Goal: Task Accomplishment & Management: Use online tool/utility

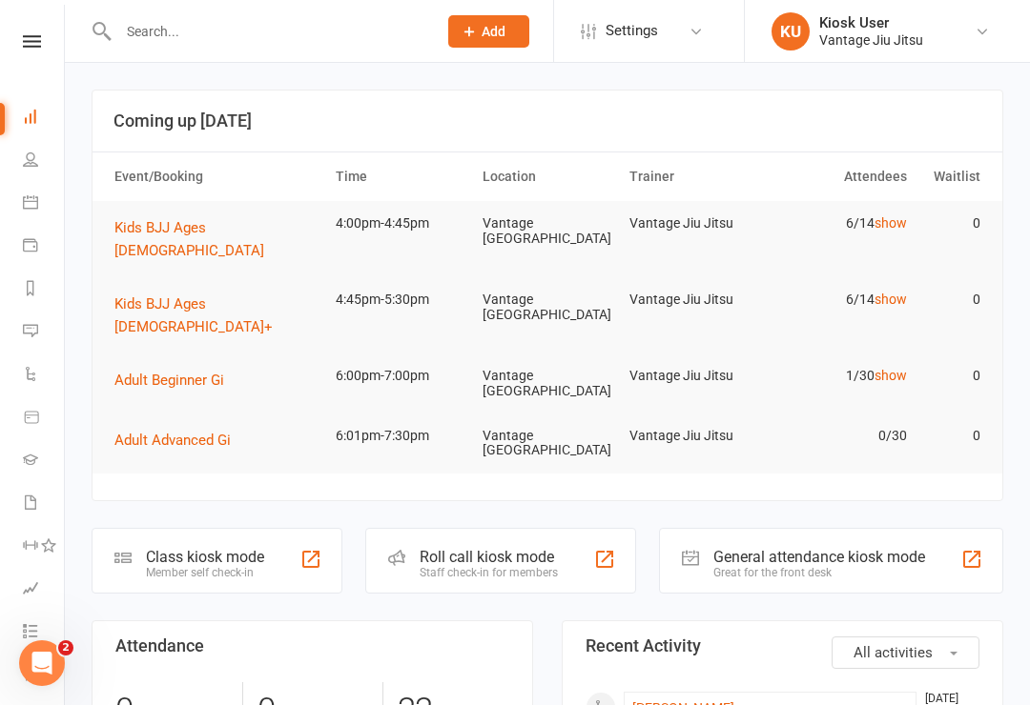
click at [887, 47] on div "Vantage Jiu Jitsu" at bounding box center [871, 39] width 104 height 17
click at [895, 39] on div "Vantage Jiu Jitsu" at bounding box center [871, 39] width 104 height 17
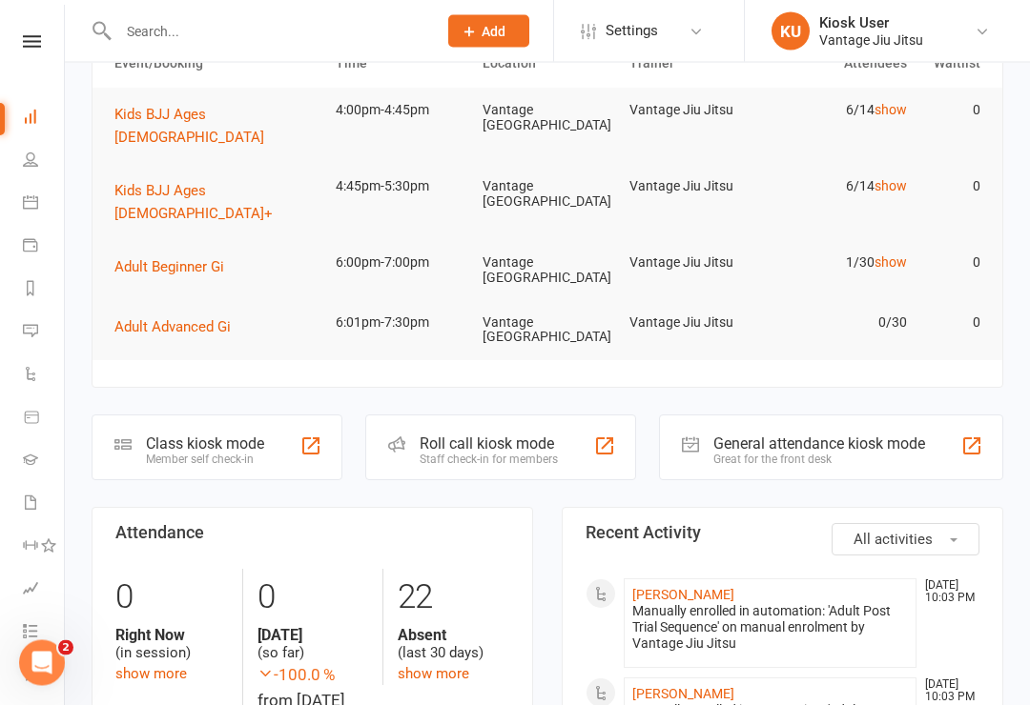
scroll to position [115, 0]
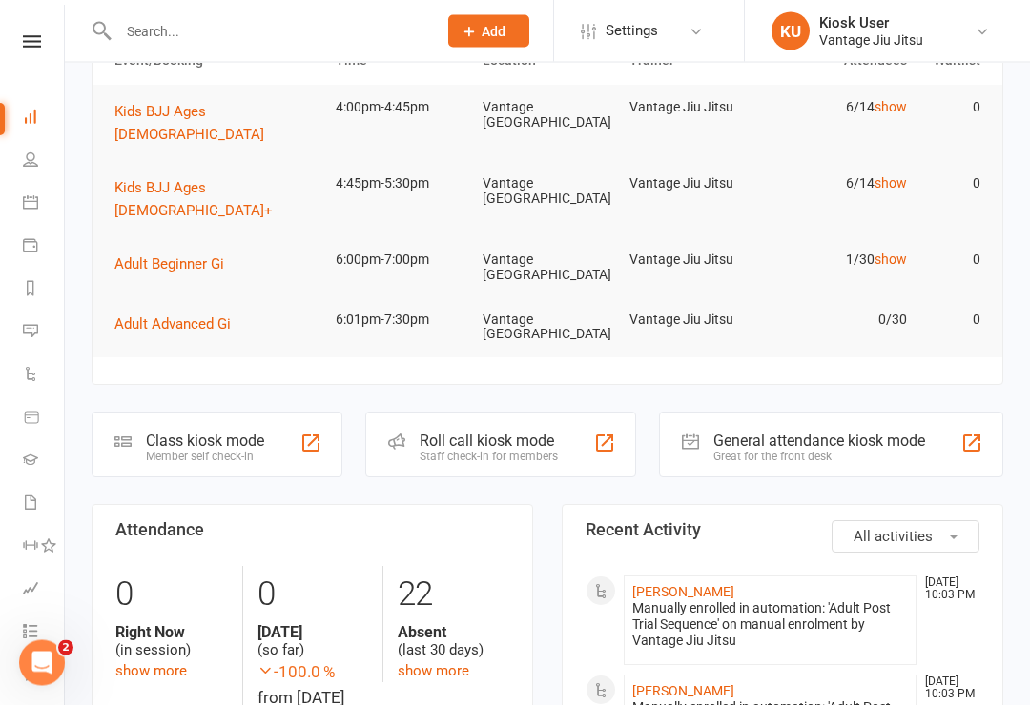
click at [252, 433] on div "Class kiosk mode" at bounding box center [205, 442] width 118 height 18
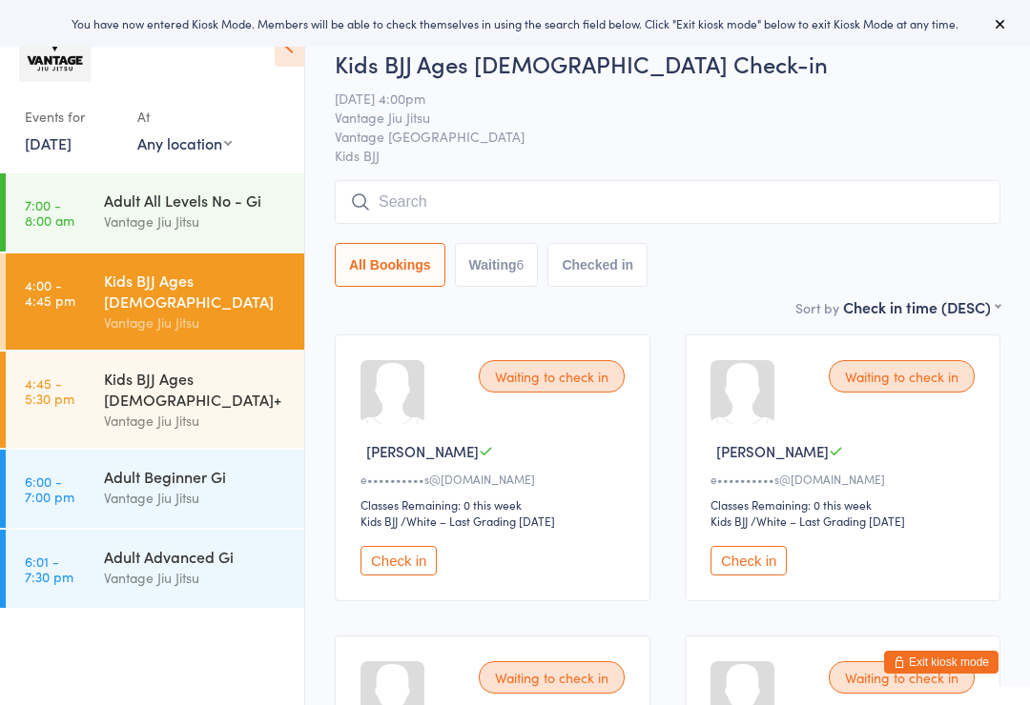
click at [214, 204] on div "Adult All Levels No - Gi" at bounding box center [196, 200] width 184 height 21
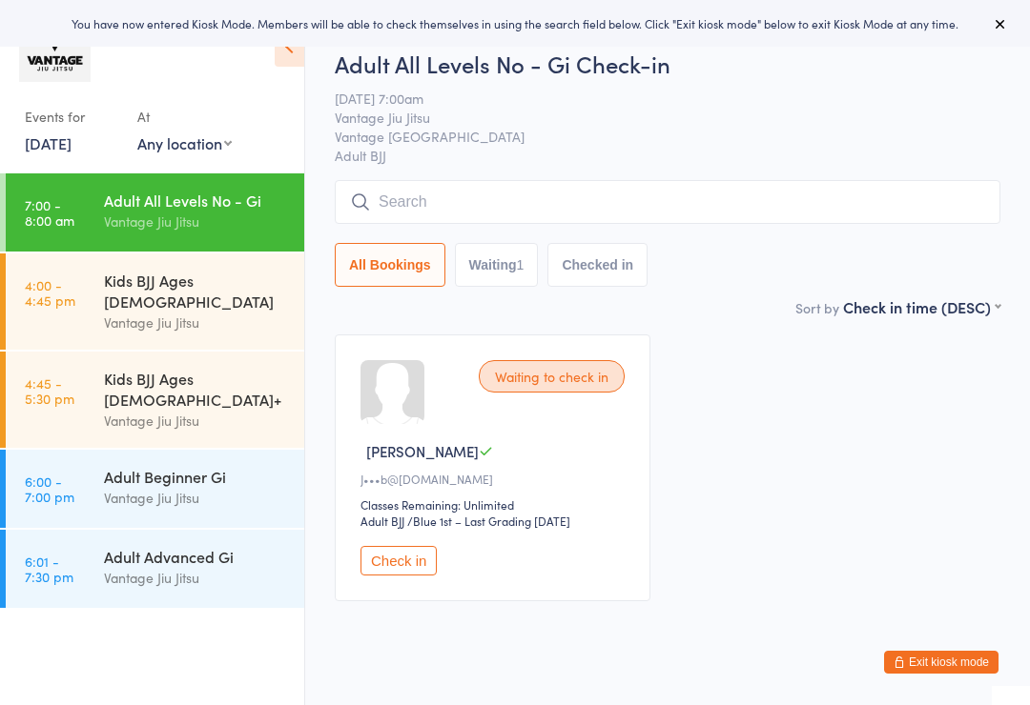
click at [739, 213] on input "search" at bounding box center [667, 202] width 665 height 44
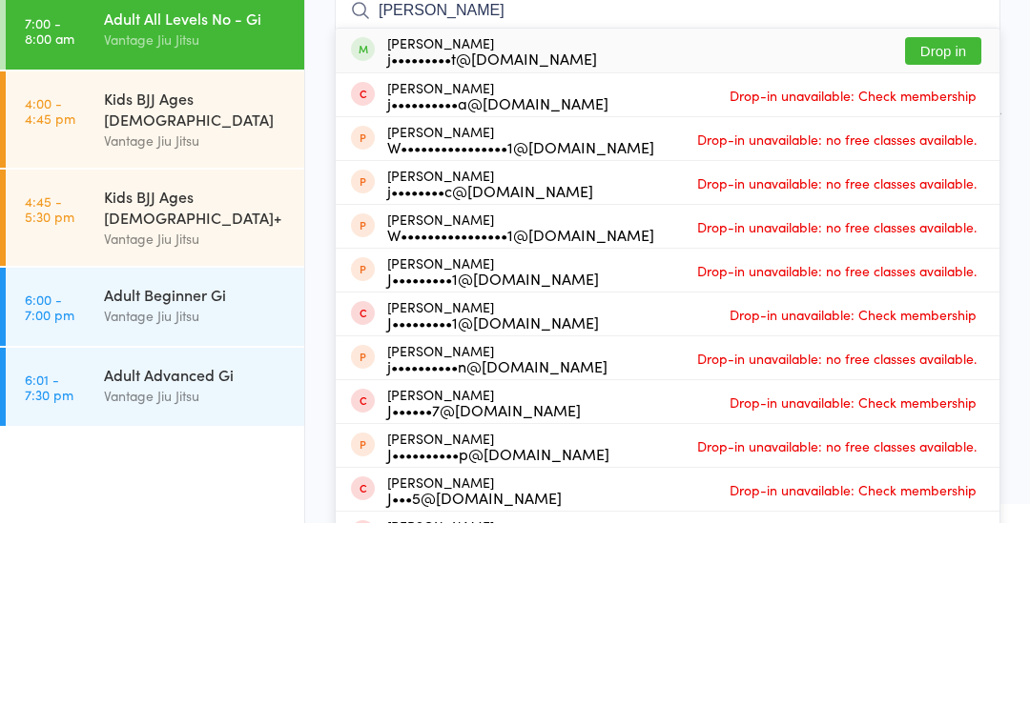
type input "[PERSON_NAME]"
click at [954, 219] on button "Drop in" at bounding box center [943, 233] width 76 height 28
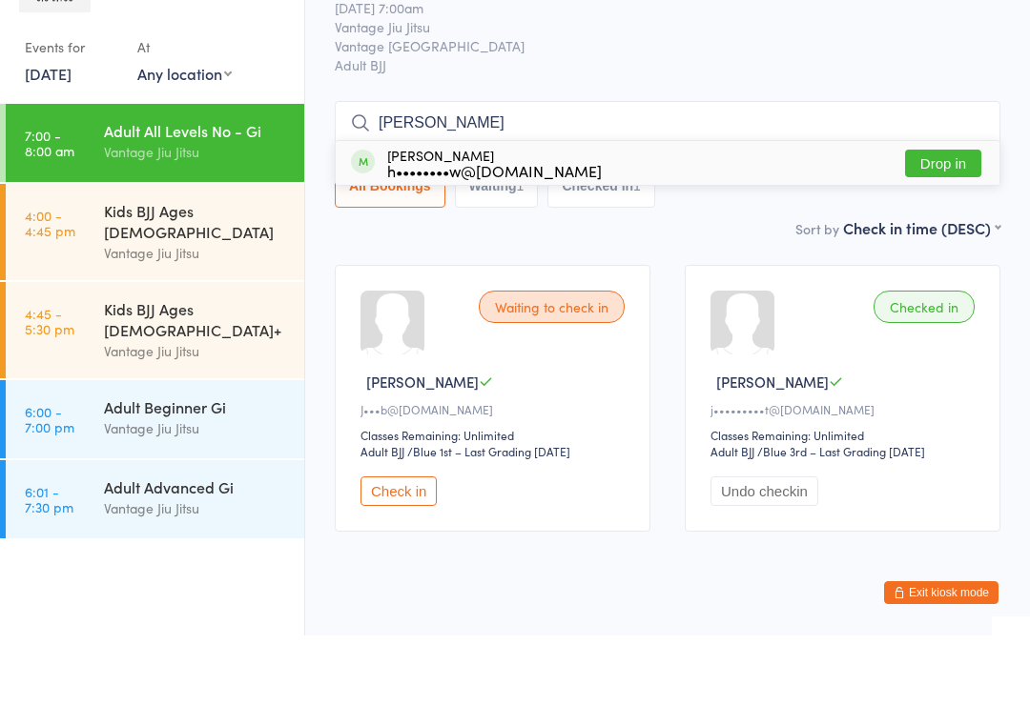
type input "[PERSON_NAME]"
click at [942, 219] on button "Drop in" at bounding box center [943, 233] width 76 height 28
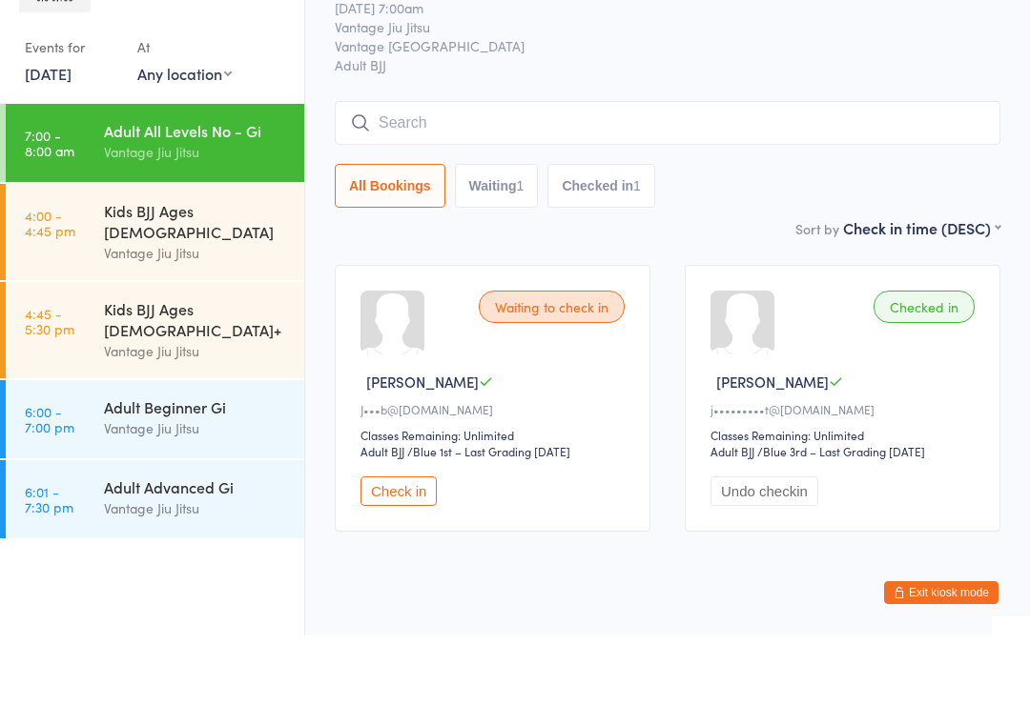
scroll to position [53, 0]
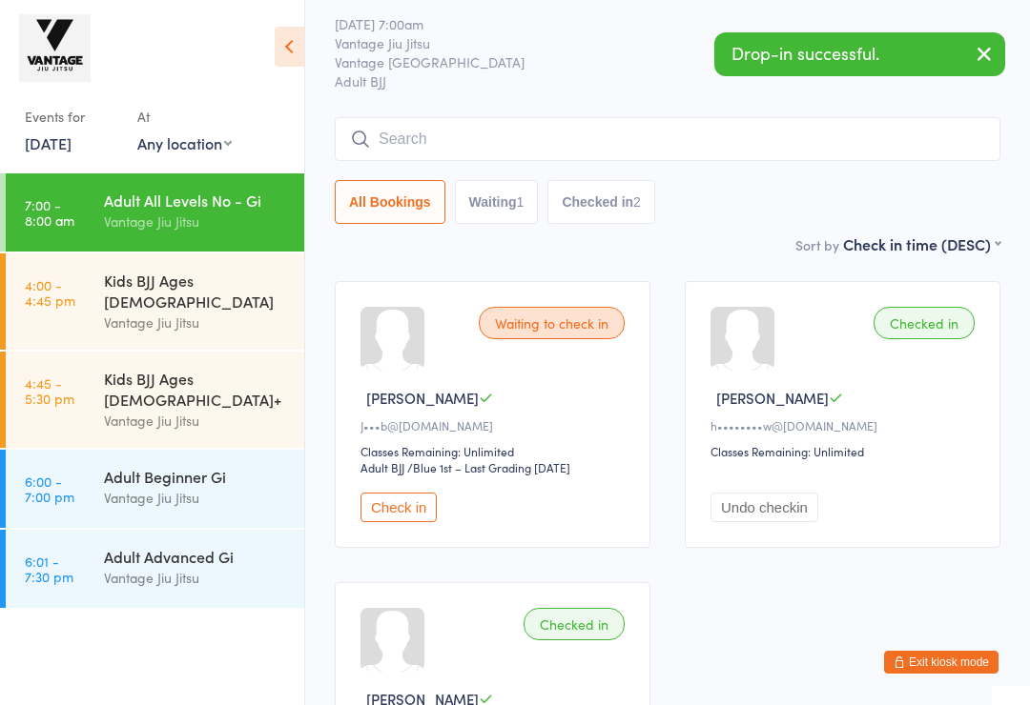
click at [839, 134] on input "search" at bounding box center [667, 139] width 665 height 44
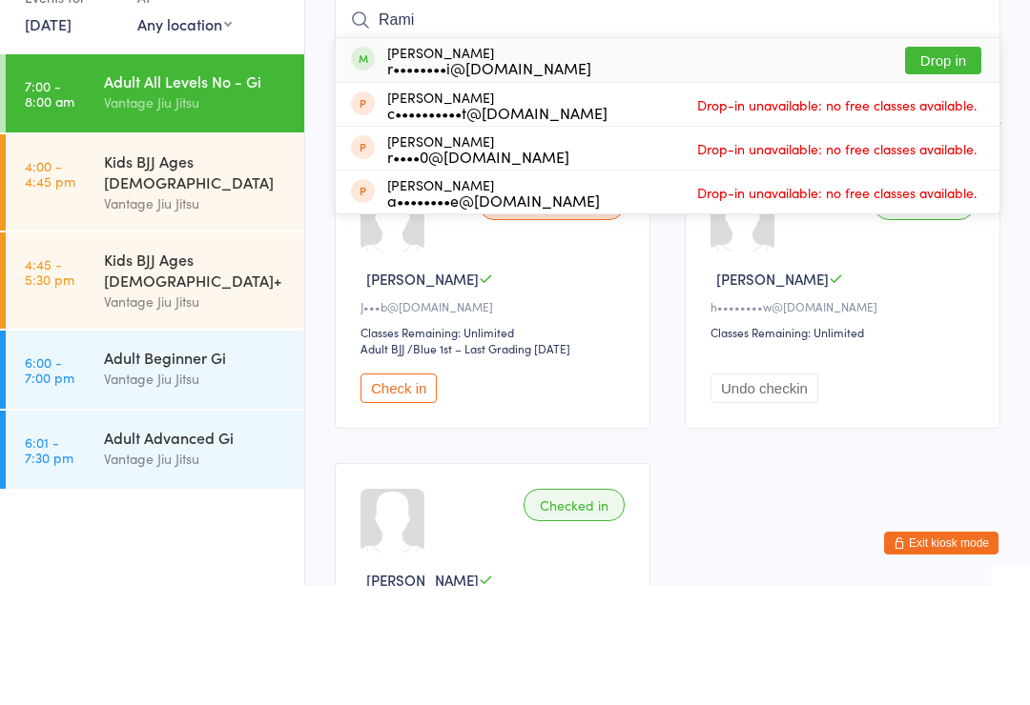
type input "Rami"
click at [943, 166] on button "Drop in" at bounding box center [943, 180] width 76 height 28
